Goal: Complete application form

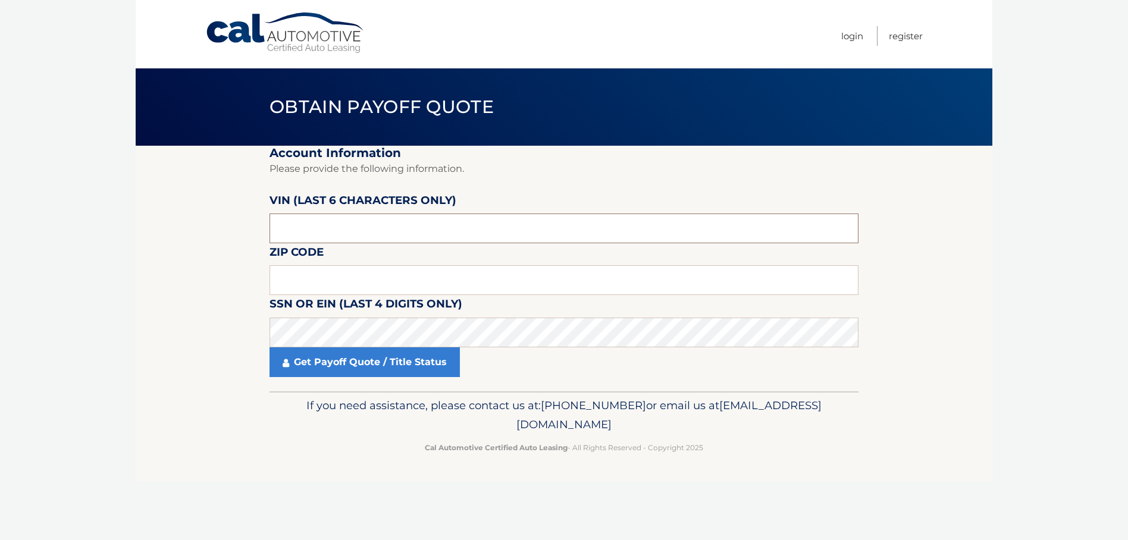
click at [309, 230] on input "text" at bounding box center [563, 229] width 589 height 30
type input "211719"
click at [304, 286] on input "text" at bounding box center [563, 280] width 589 height 30
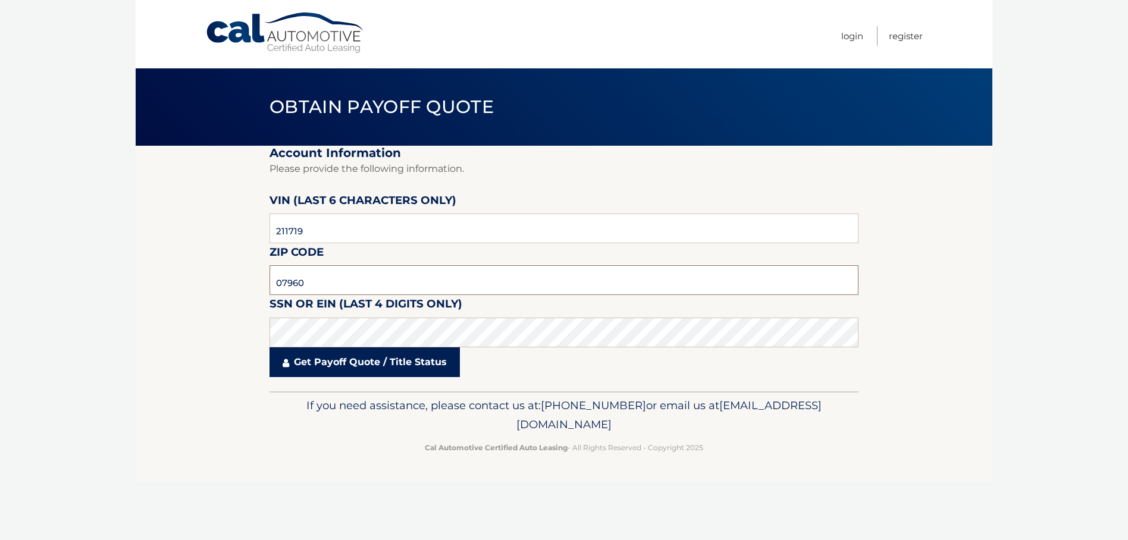
type input "07960"
click at [333, 364] on link "Get Payoff Quote / Title Status" at bounding box center [364, 362] width 190 height 30
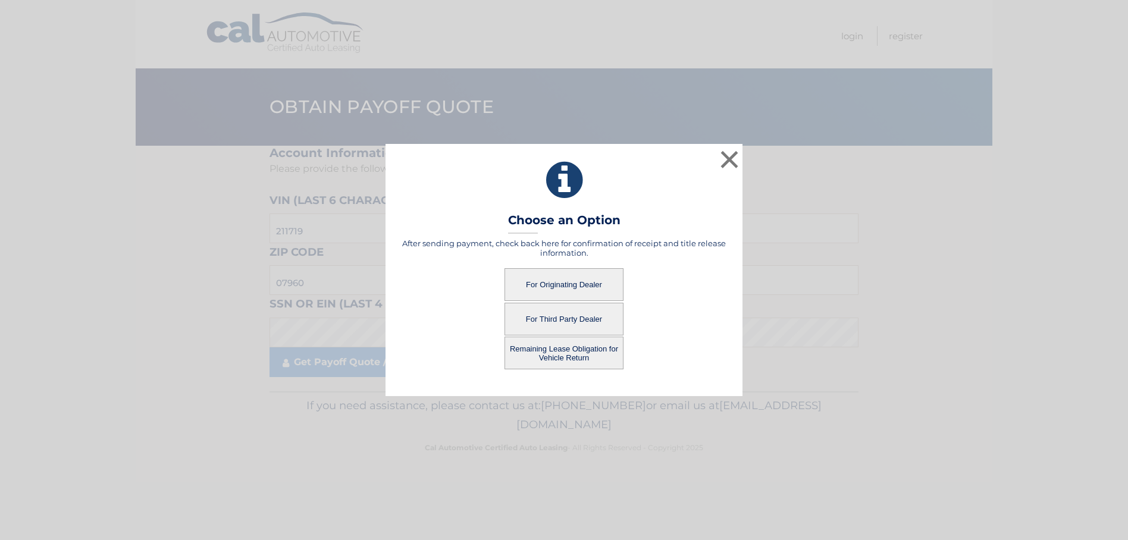
click at [573, 283] on button "For Originating Dealer" at bounding box center [563, 284] width 119 height 33
click at [556, 283] on button "For Originating Dealer" at bounding box center [563, 284] width 119 height 33
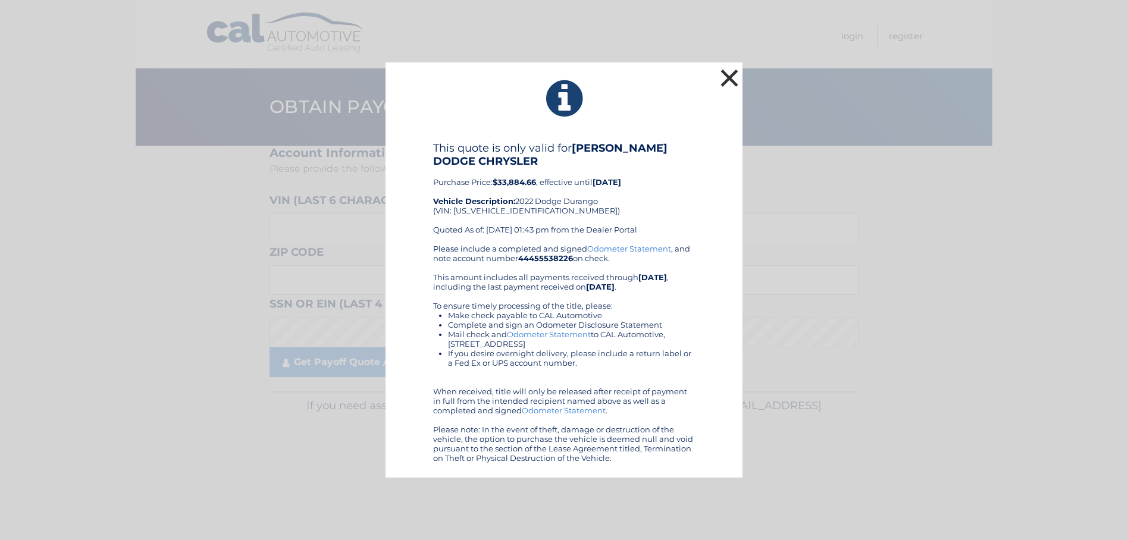
click at [730, 72] on button "×" at bounding box center [729, 78] width 24 height 24
